Goal: Check status: Check status

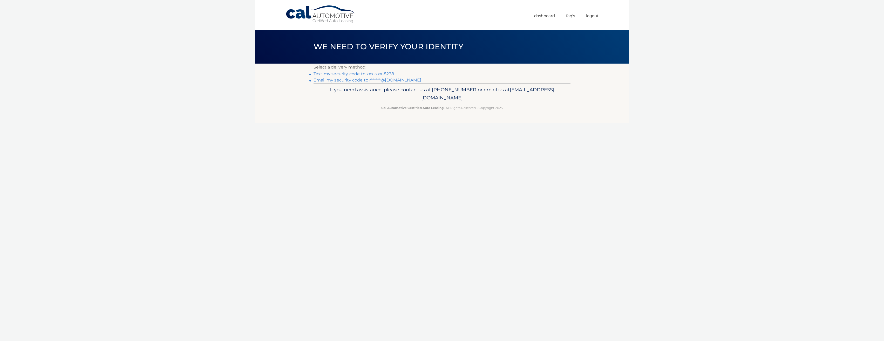
click at [369, 73] on link "Text my security code to xxx-xxx-8238" at bounding box center [354, 73] width 80 height 5
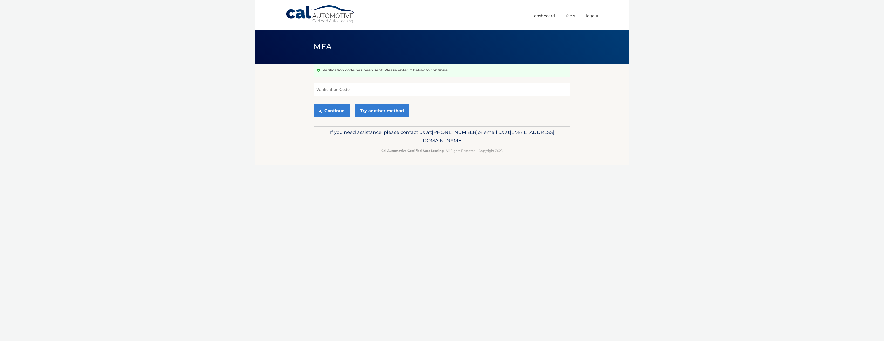
click at [362, 91] on input "Verification Code" at bounding box center [442, 89] width 257 height 13
type input "147625"
click at [340, 112] on button "Continue" at bounding box center [332, 110] width 36 height 13
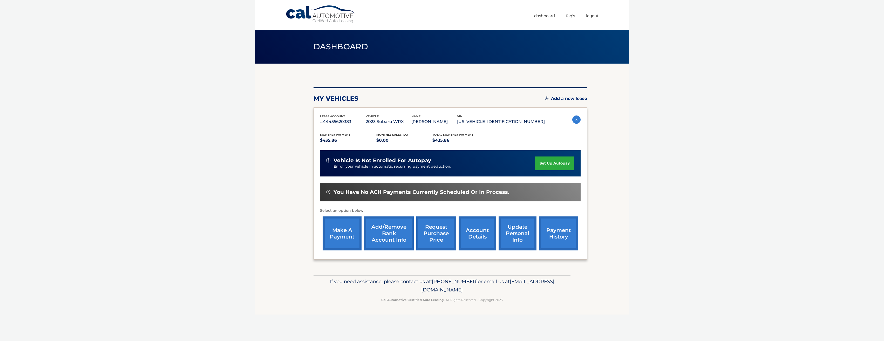
click at [194, 215] on body "Cal Automotive Menu Dashboard FAQ's Logout" at bounding box center [442, 170] width 884 height 341
click at [205, 186] on body "Cal Automotive Menu Dashboard FAQ's Logout" at bounding box center [442, 170] width 884 height 341
click at [240, 174] on body "Cal Automotive Menu Dashboard FAQ's Logout" at bounding box center [442, 170] width 884 height 341
click at [558, 234] on link "payment history" at bounding box center [558, 233] width 39 height 34
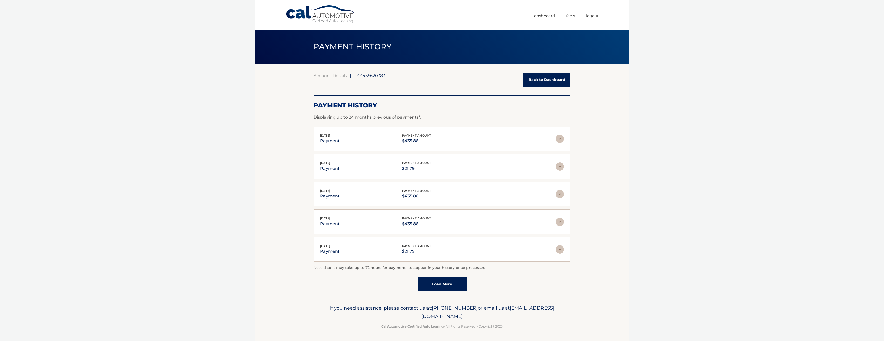
click at [561, 139] on img at bounding box center [560, 139] width 8 height 8
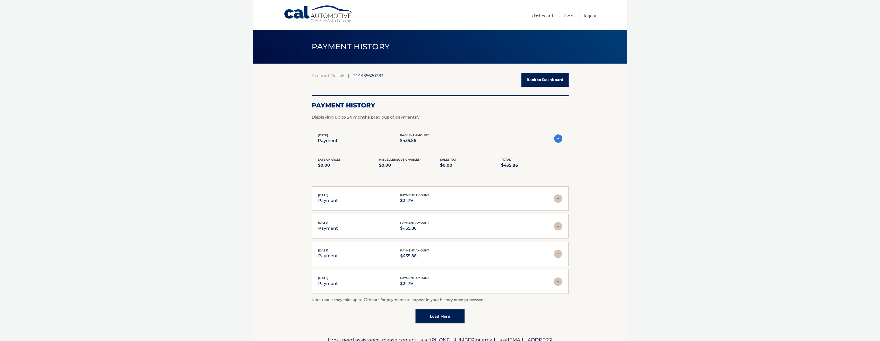
click at [603, 170] on section "Account Details | #44455620383 Back to Dashboard Payment History Displaying up …" at bounding box center [440, 199] width 374 height 270
click at [602, 202] on section "Account Details | #44455620383 Back to Dashboard Payment History Displaying up …" at bounding box center [440, 199] width 374 height 270
click at [121, 262] on body "Cal Automotive Menu Dashboard FAQ's Logout |" at bounding box center [440, 170] width 880 height 341
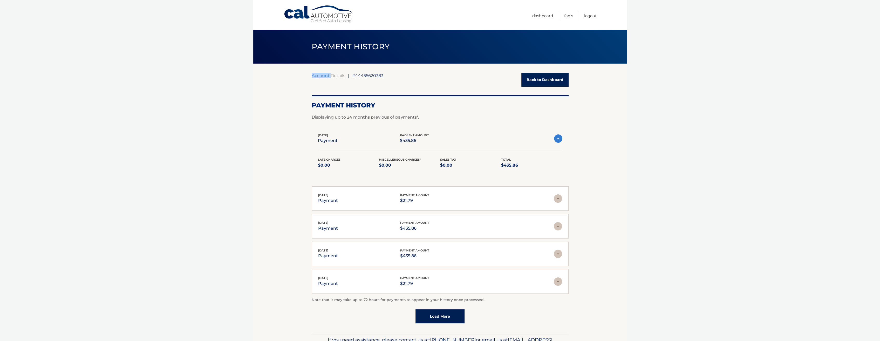
click at [121, 262] on body "Cal Automotive Menu Dashboard FAQ's Logout |" at bounding box center [440, 170] width 880 height 341
drag, startPoint x: 121, startPoint y: 262, endPoint x: 116, endPoint y: 296, distance: 34.4
click at [116, 296] on body "Cal Automotive Menu Dashboard FAQ's Logout |" at bounding box center [440, 170] width 880 height 341
